Goal: Communication & Community: Answer question/provide support

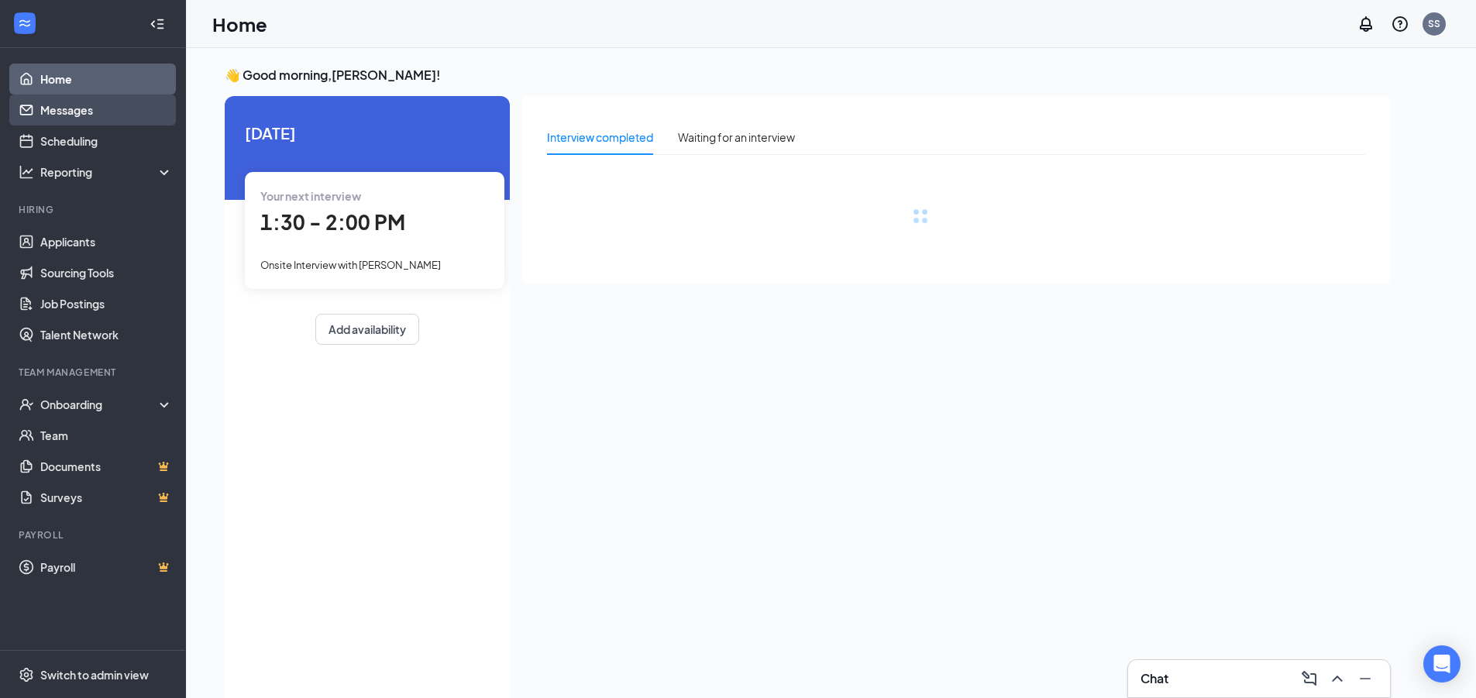
click at [67, 106] on link "Messages" at bounding box center [106, 110] width 133 height 31
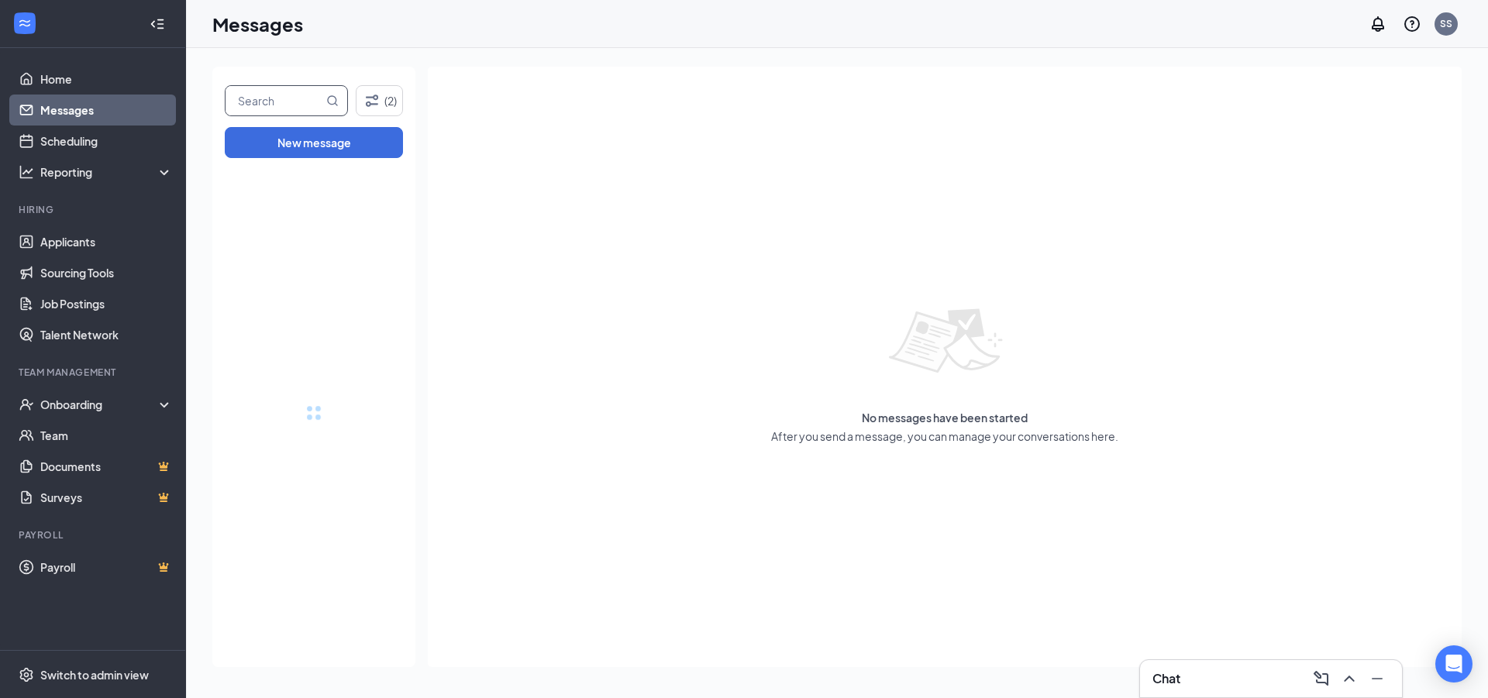
click at [262, 94] on input "text" at bounding box center [275, 100] width 98 height 29
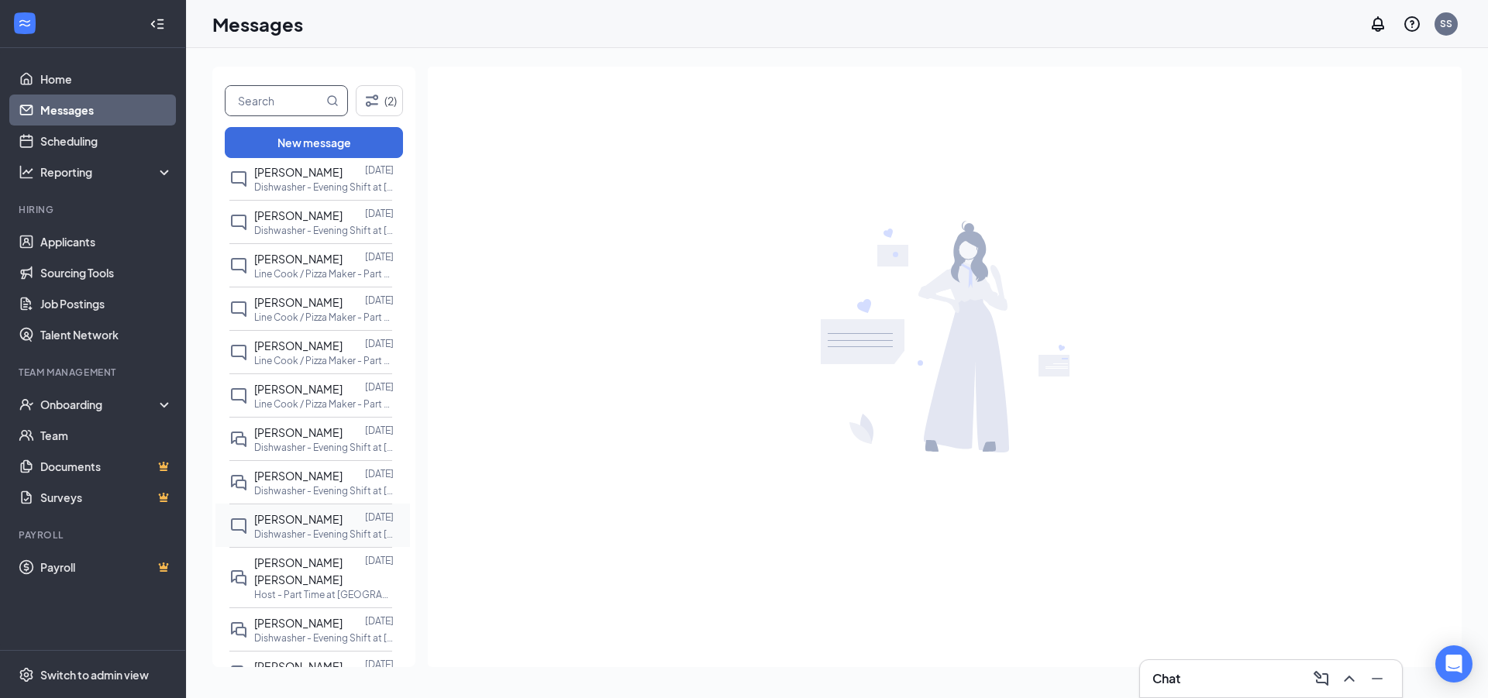
scroll to position [1357, 0]
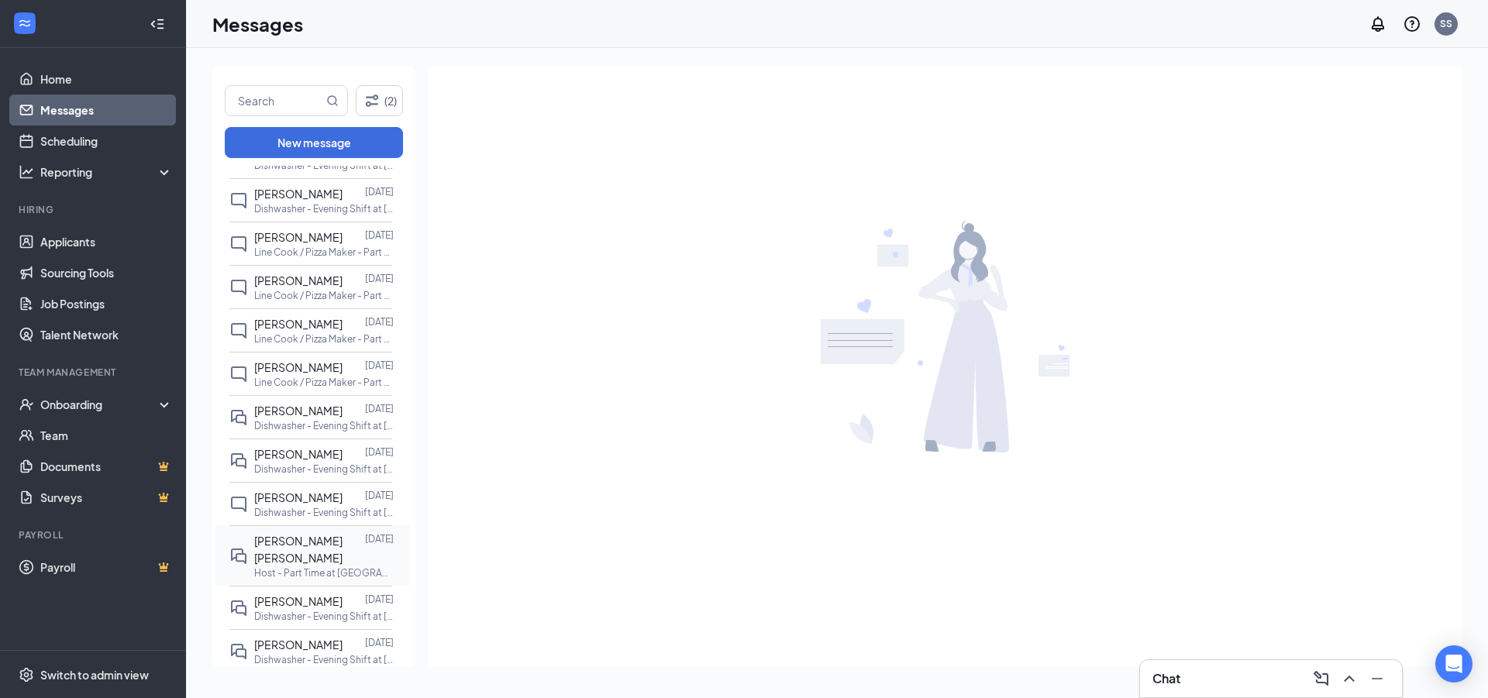
click at [274, 534] on span "[PERSON_NAME] [PERSON_NAME]" at bounding box center [298, 549] width 88 height 31
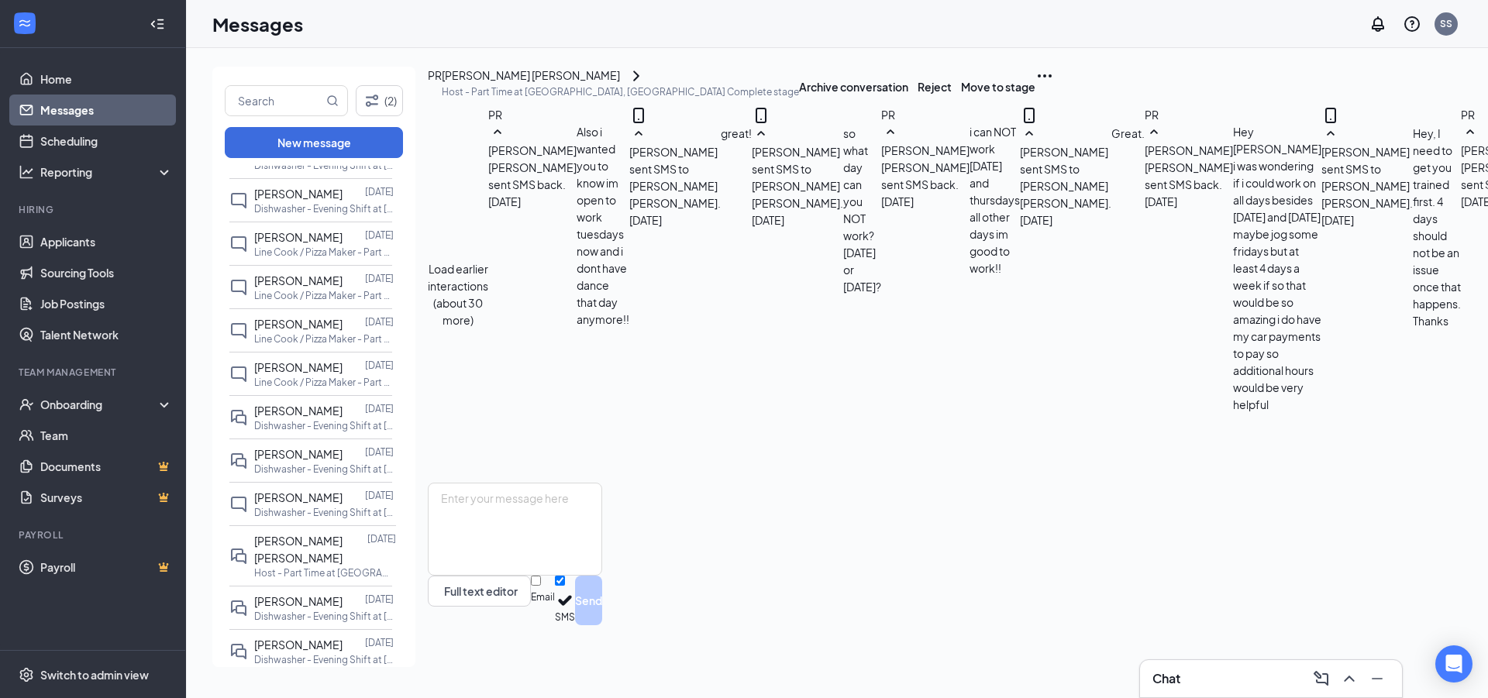
scroll to position [584, 0]
click at [570, 576] on textarea at bounding box center [515, 529] width 174 height 93
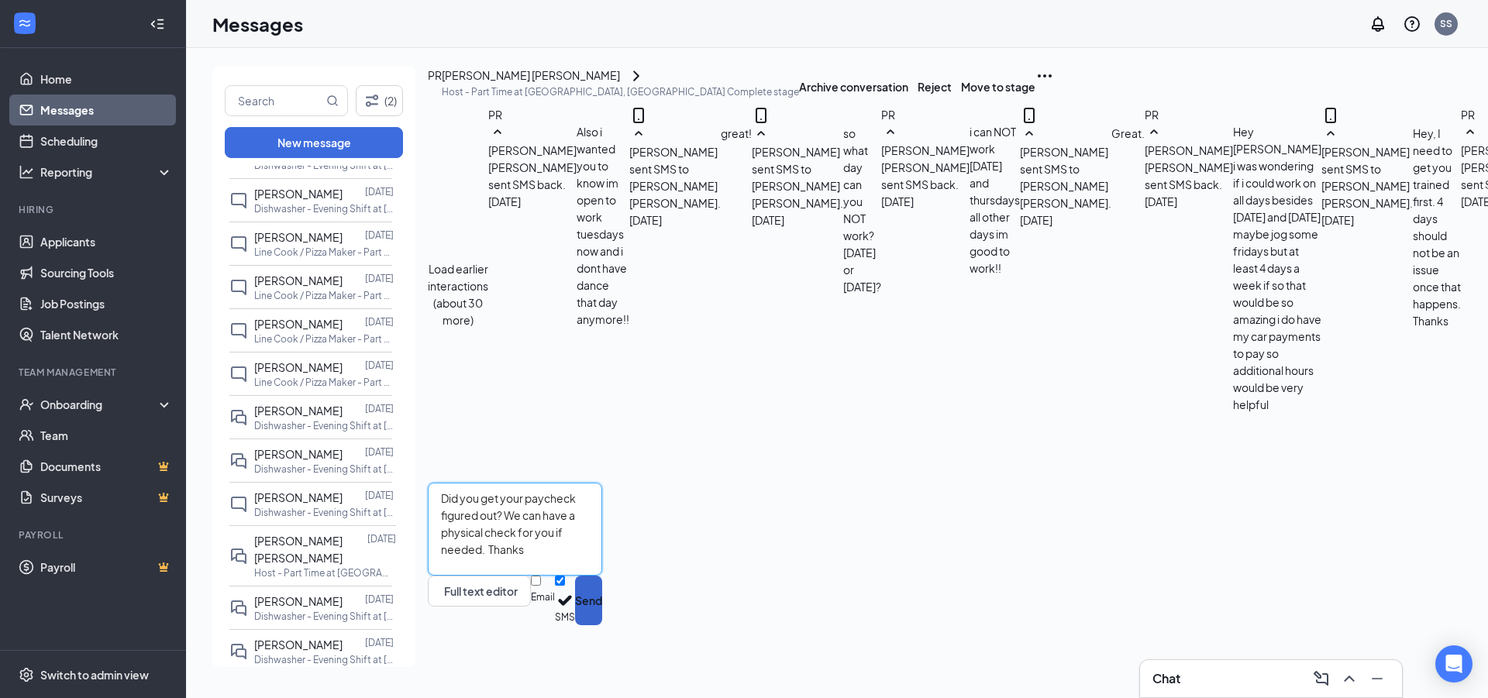
type textarea "Did you get your paycheck figured out? We can have a physical check for you if …"
click at [602, 625] on button "Send" at bounding box center [588, 601] width 27 height 50
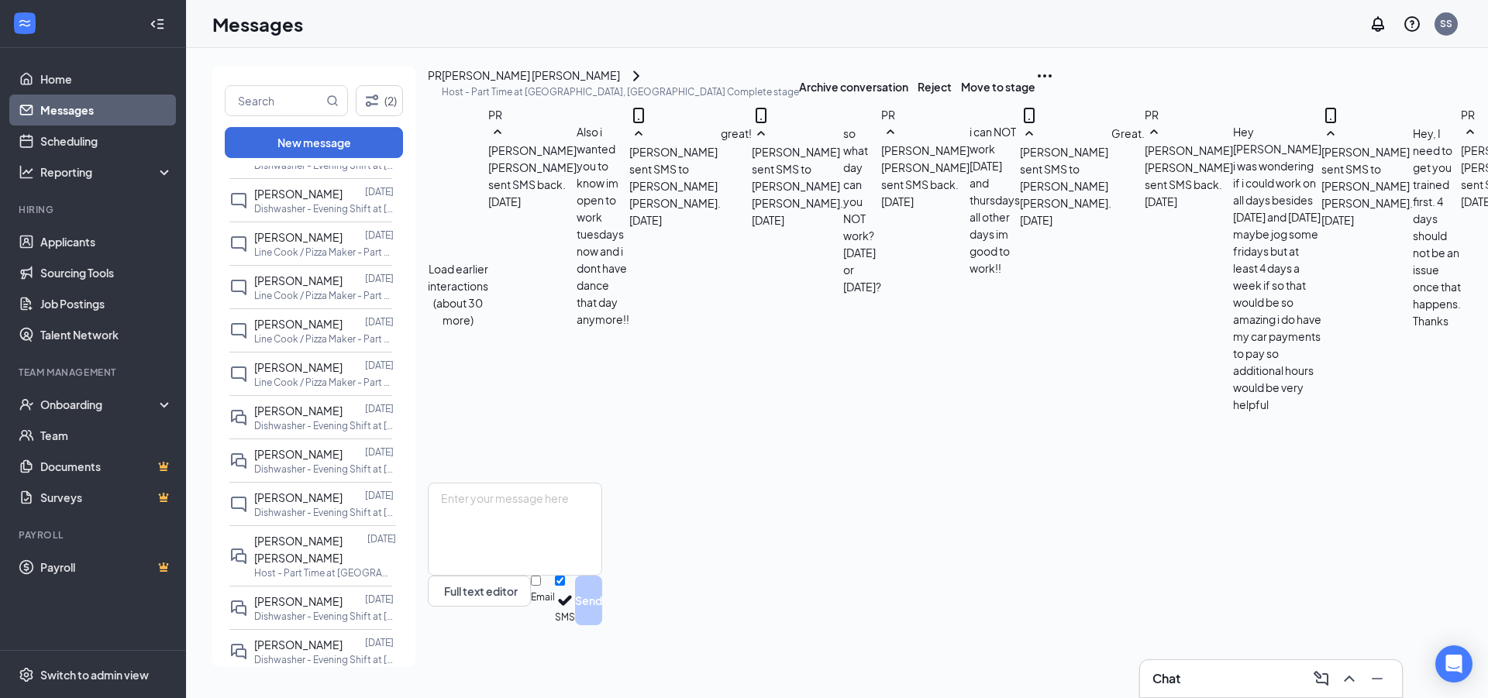
scroll to position [668, 0]
